Goal: Navigation & Orientation: Understand site structure

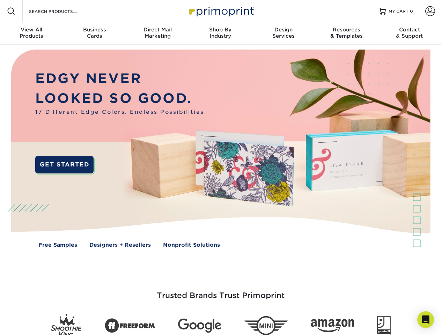
click at [220, 168] on img at bounding box center [220, 154] width 437 height 218
click at [11, 11] on span at bounding box center [11, 11] width 8 height 8
click at [430, 11] on span at bounding box center [431, 11] width 10 height 10
click at [31, 34] on div "View All Products" at bounding box center [31, 33] width 63 height 13
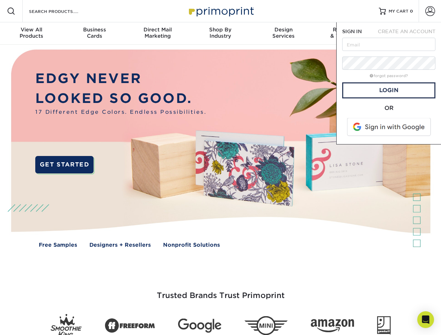
click at [94, 34] on div "Business Cards" at bounding box center [94, 33] width 63 height 13
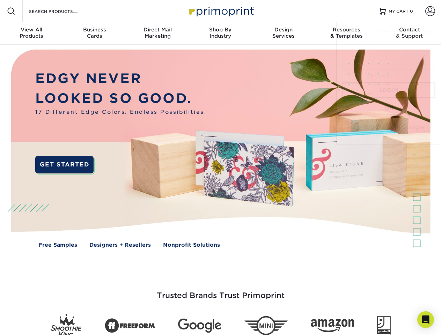
click at [158, 34] on div "Direct Mail Marketing" at bounding box center [157, 33] width 63 height 13
click at [220, 34] on div "Shop By Industry" at bounding box center [220, 33] width 63 height 13
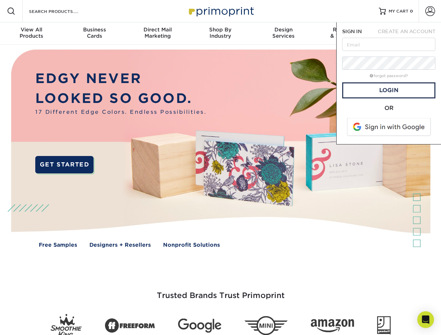
click at [284, 34] on div "Design Services" at bounding box center [283, 33] width 63 height 13
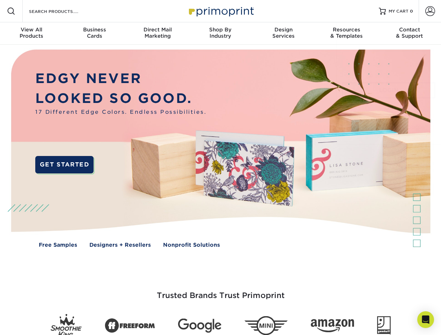
click at [347, 34] on span "SIGN IN" at bounding box center [352, 32] width 20 height 6
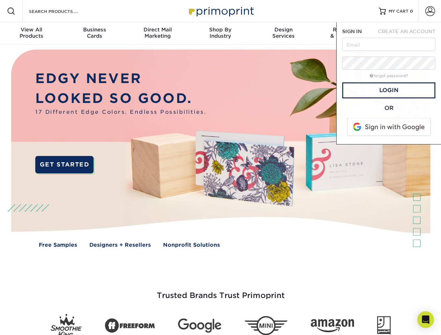
click at [410, 34] on div "Contact & Support" at bounding box center [409, 33] width 63 height 13
